Goal: Task Accomplishment & Management: Manage account settings

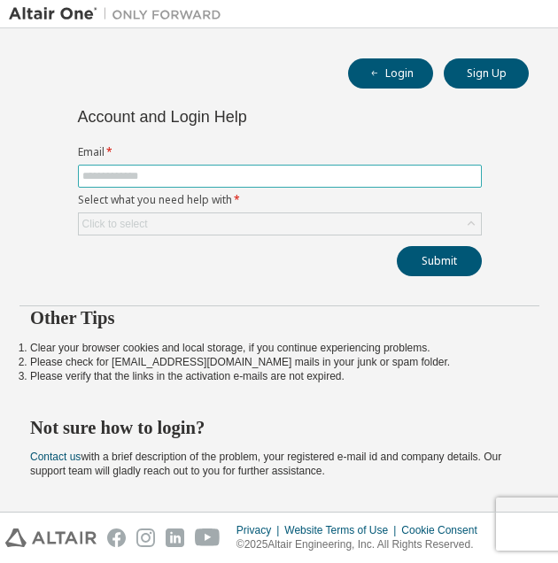
click at [264, 176] on input "text" at bounding box center [279, 176] width 395 height 14
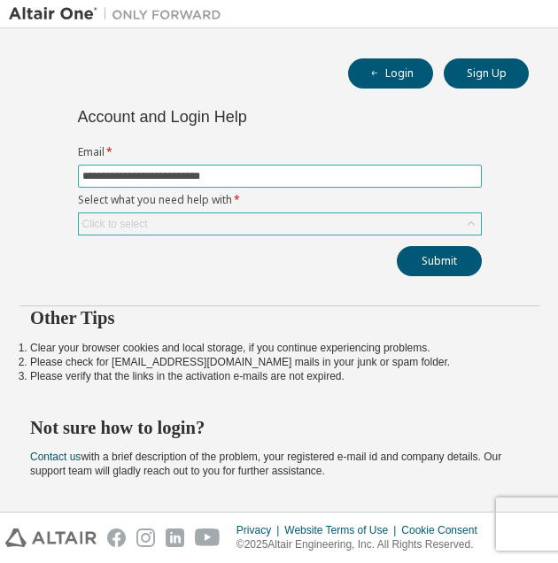
type input "**********"
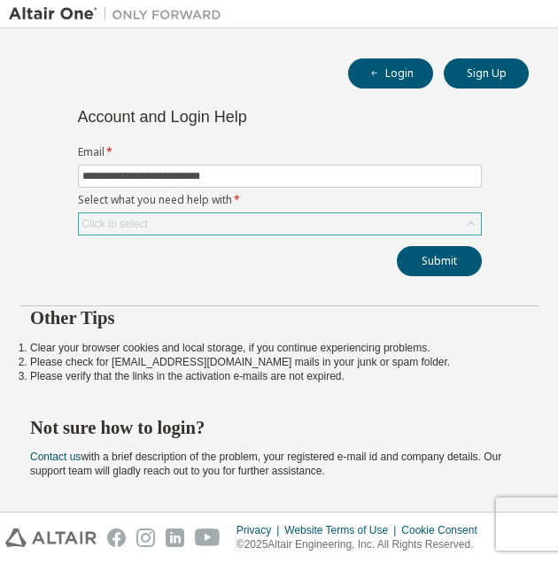
click at [234, 222] on div "Click to select" at bounding box center [280, 223] width 402 height 21
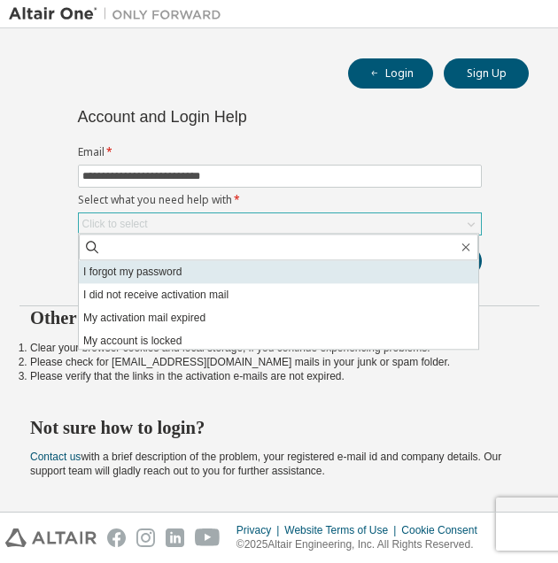
click at [224, 264] on li "I forgot my password" at bounding box center [278, 271] width 399 height 23
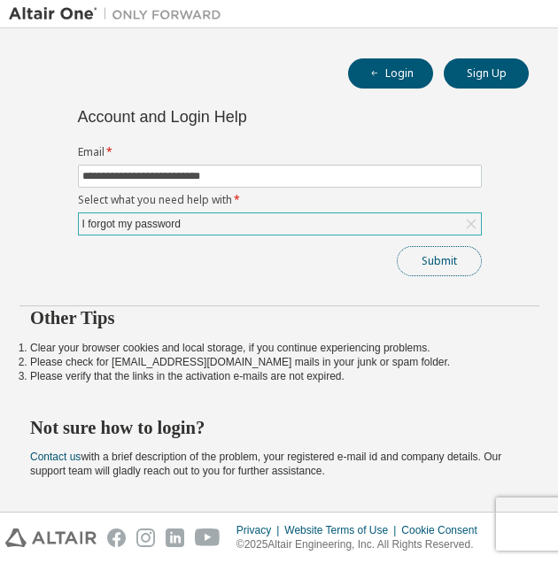
click at [431, 255] on button "Submit" at bounding box center [439, 261] width 85 height 30
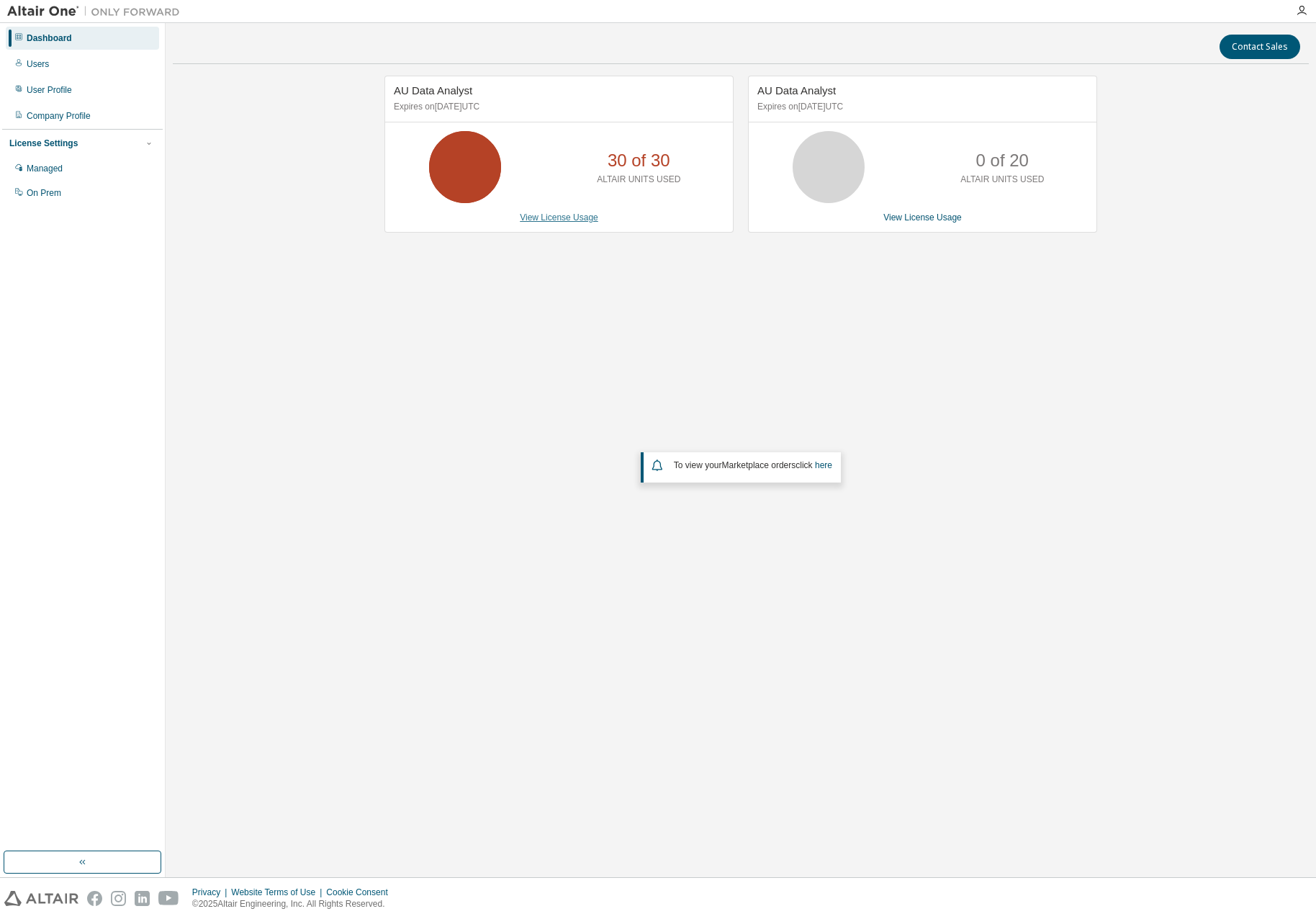
click at [453, 220] on link "View License Usage" at bounding box center [558, 217] width 79 height 10
